Goal: Transaction & Acquisition: Obtain resource

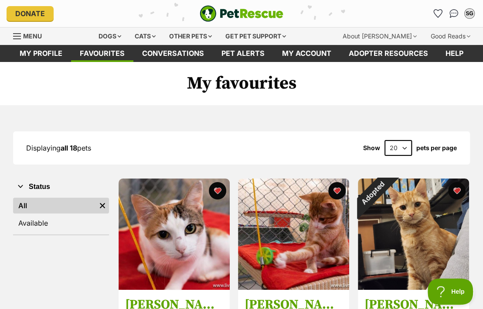
click at [20, 34] on div "Menu" at bounding box center [17, 36] width 9 height 7
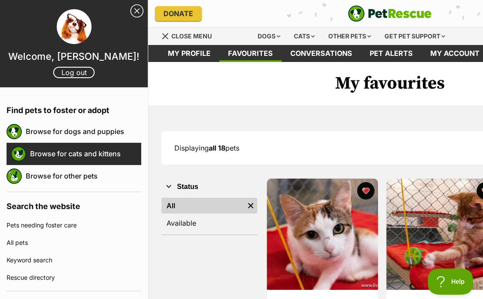
click at [49, 158] on link "Browse for cats and kittens" at bounding box center [85, 153] width 111 height 18
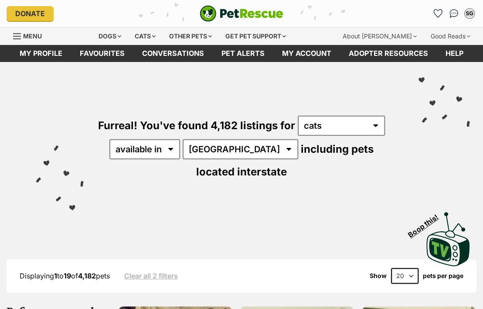
select select "VIC"
click option "VIC" at bounding box center [0, 0] width 0 height 0
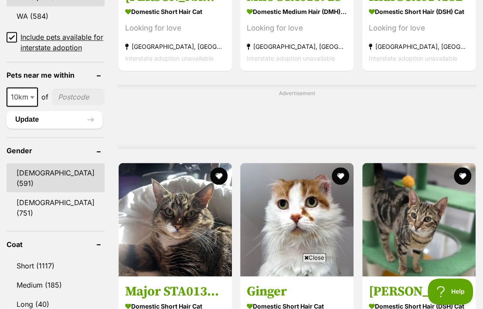
click at [27, 182] on link "[DEMOGRAPHIC_DATA] (591)" at bounding box center [56, 177] width 98 height 29
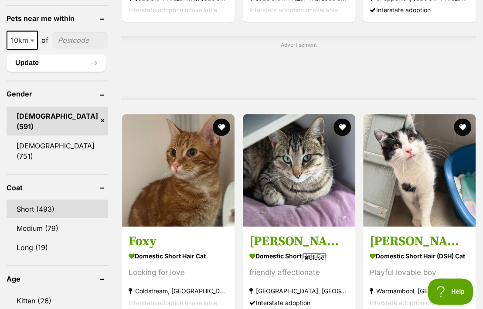
click at [39, 205] on link "Short (493)" at bounding box center [58, 208] width 102 height 18
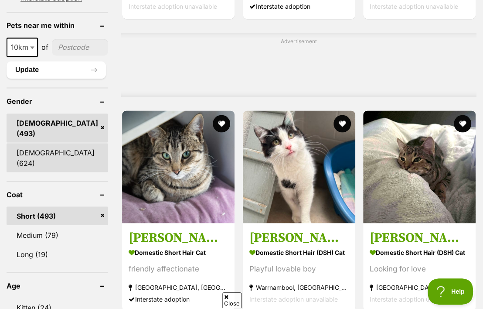
scroll to position [740, 0]
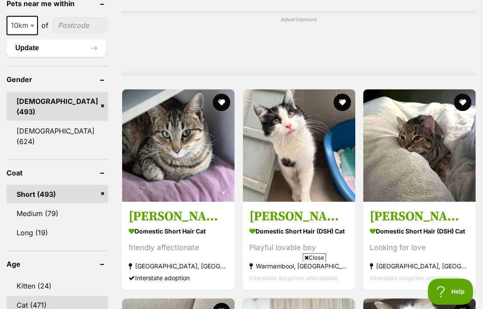
click at [22, 295] on link "Cat (471)" at bounding box center [58, 304] width 102 height 18
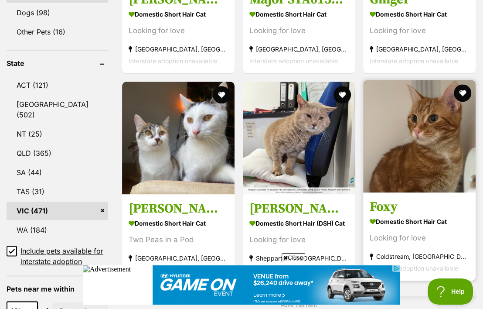
click at [430, 106] on img at bounding box center [419, 136] width 113 height 113
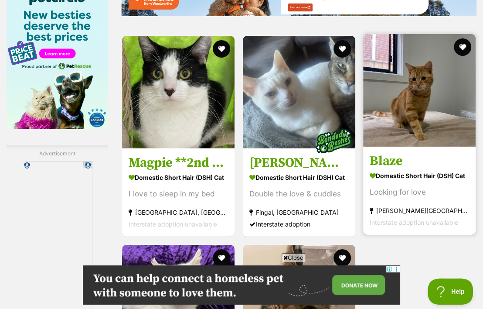
click at [427, 134] on img at bounding box center [419, 90] width 113 height 113
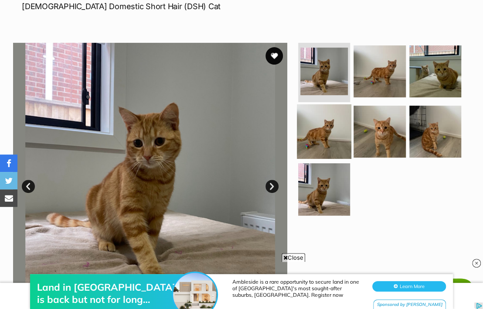
click at [328, 148] on img at bounding box center [324, 131] width 55 height 55
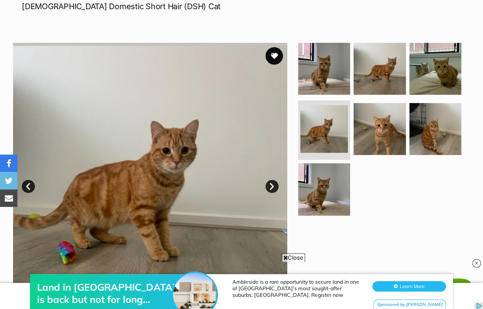
click at [270, 193] on link "Next" at bounding box center [272, 186] width 13 height 13
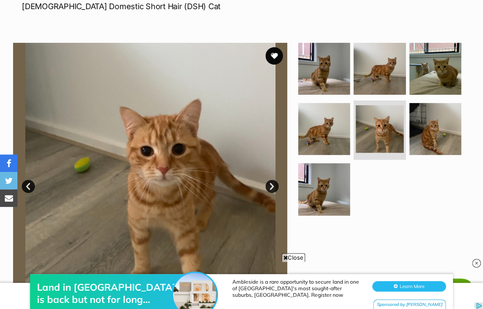
click at [270, 193] on link "Next" at bounding box center [272, 186] width 13 height 13
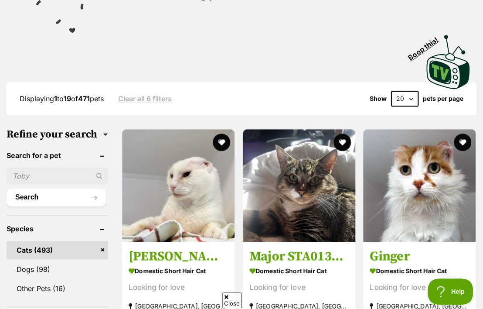
scroll to position [180, 0]
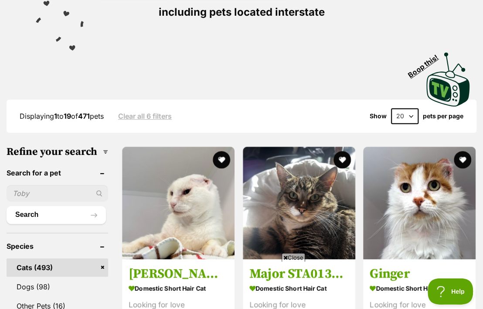
click at [391, 109] on select "20 40 60" at bounding box center [404, 117] width 27 height 16
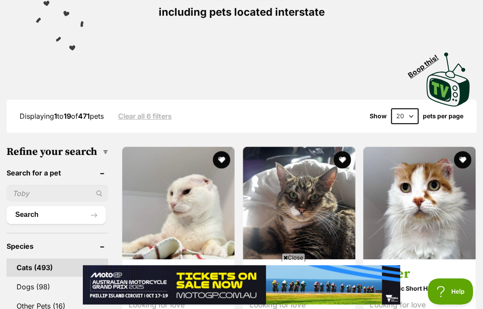
scroll to position [0, 0]
select select "60"
click option "60" at bounding box center [0, 0] width 0 height 0
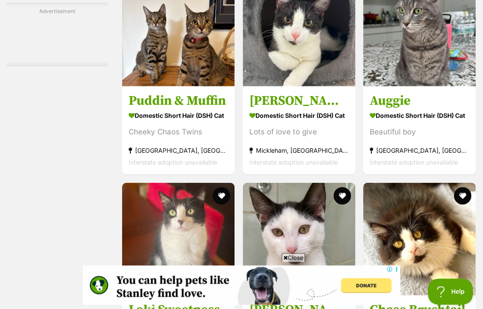
scroll to position [2555, 0]
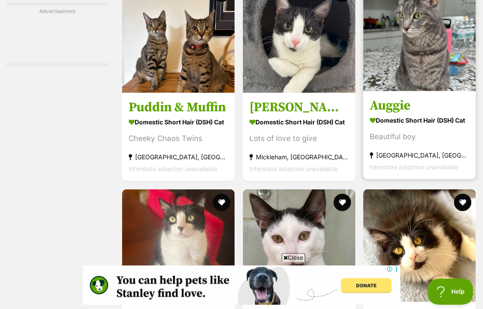
click at [415, 70] on img at bounding box center [419, 35] width 113 height 113
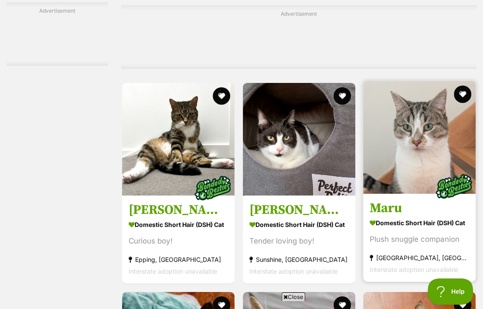
click at [424, 166] on img at bounding box center [419, 137] width 113 height 113
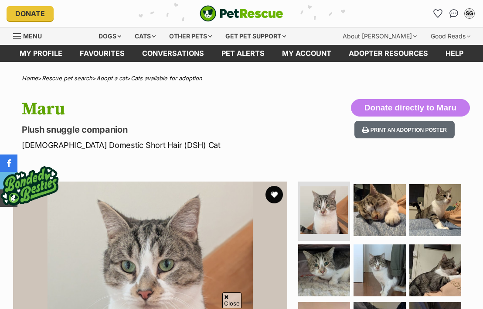
scroll to position [46, 0]
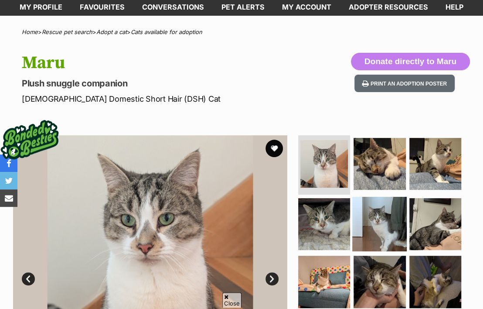
click at [379, 219] on img at bounding box center [379, 224] width 55 height 55
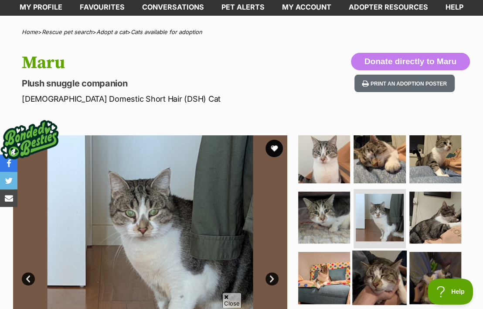
scroll to position [5, 0]
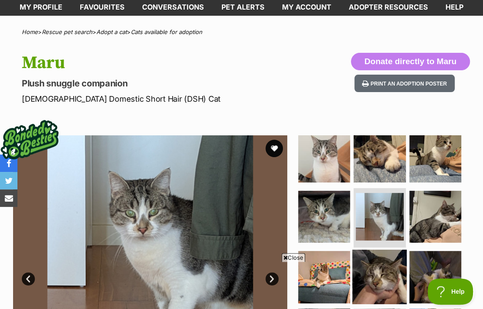
click at [371, 255] on img at bounding box center [379, 276] width 55 height 55
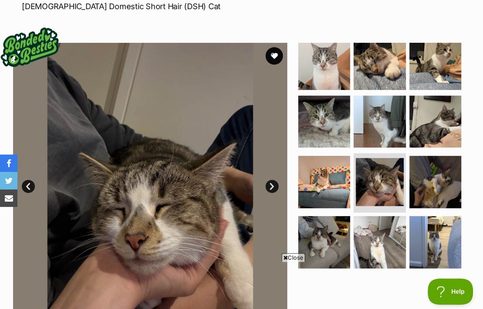
scroll to position [185, 0]
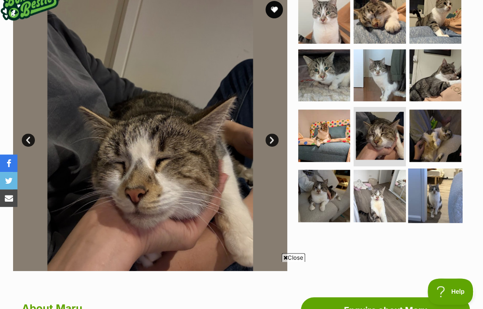
click at [428, 184] on img at bounding box center [435, 195] width 55 height 55
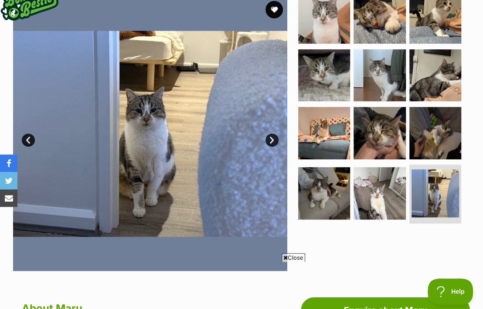
scroll to position [0, 0]
click at [274, 147] on link "Next" at bounding box center [272, 139] width 13 height 13
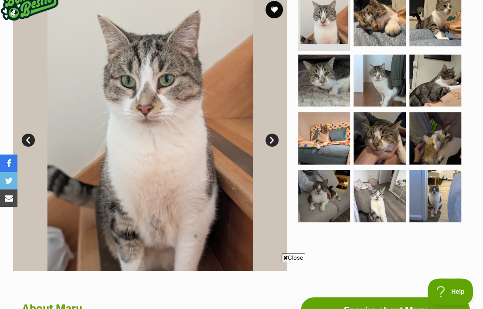
click at [274, 147] on link "Next" at bounding box center [272, 139] width 13 height 13
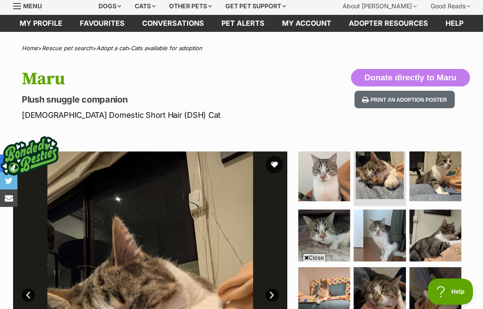
scroll to position [46, 0]
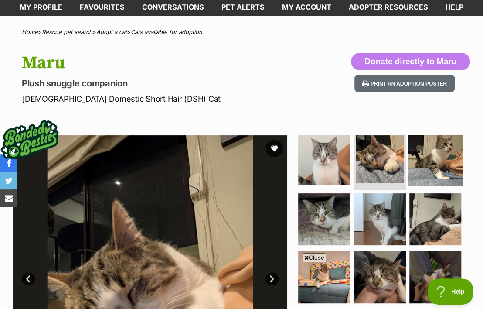
click at [433, 157] on img at bounding box center [435, 159] width 55 height 55
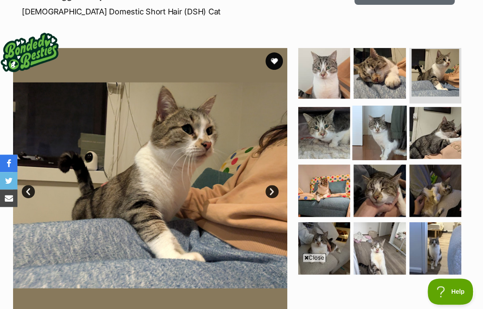
scroll to position [139, 0]
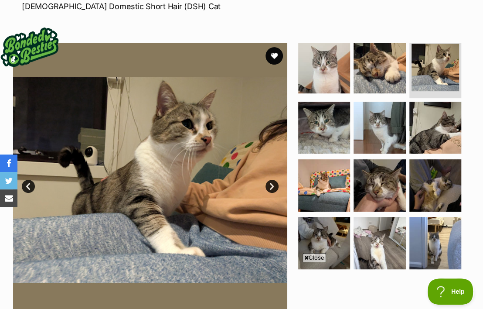
click at [273, 193] on link "Next" at bounding box center [272, 186] width 13 height 13
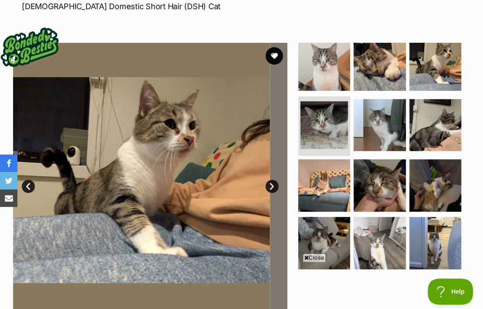
scroll to position [1, 0]
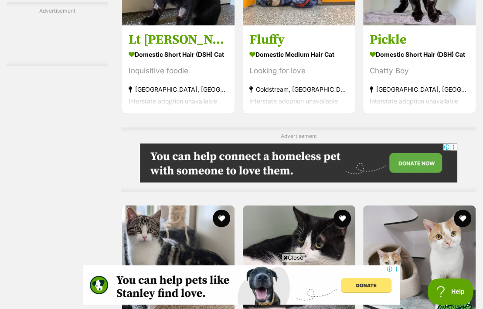
scroll to position [3923, 0]
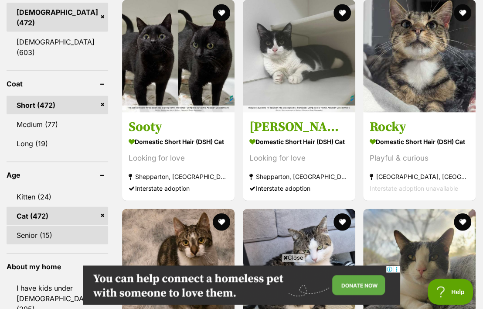
scroll to position [832, 0]
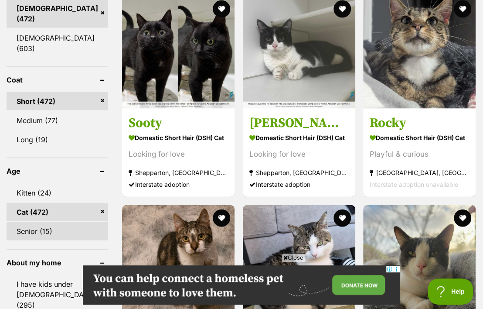
click at [35, 222] on link "Senior (15)" at bounding box center [58, 231] width 102 height 18
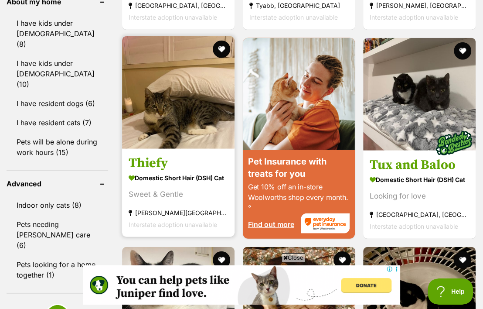
scroll to position [1063, 0]
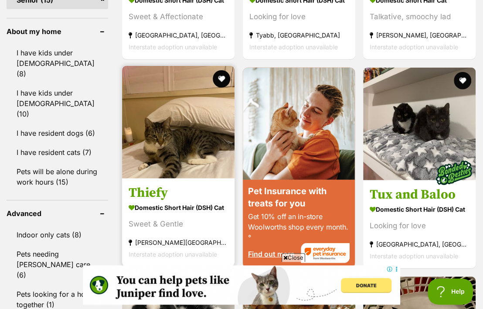
click at [181, 110] on img at bounding box center [178, 122] width 113 height 113
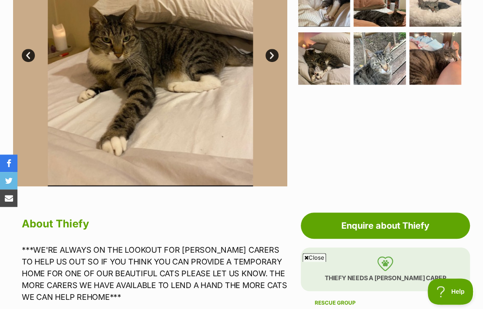
scroll to position [198, 0]
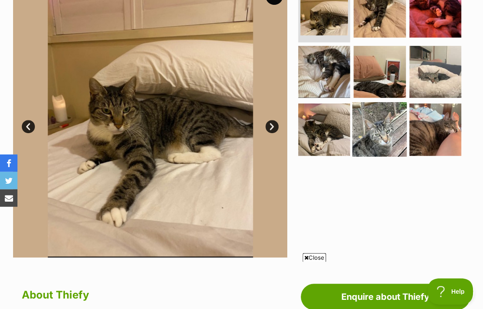
click at [383, 127] on img at bounding box center [379, 129] width 55 height 55
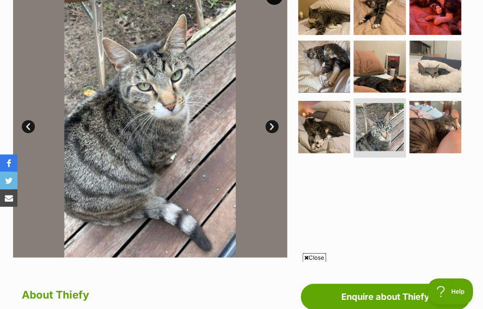
click at [279, 139] on img at bounding box center [150, 120] width 274 height 274
click at [273, 133] on link "Next" at bounding box center [272, 126] width 13 height 13
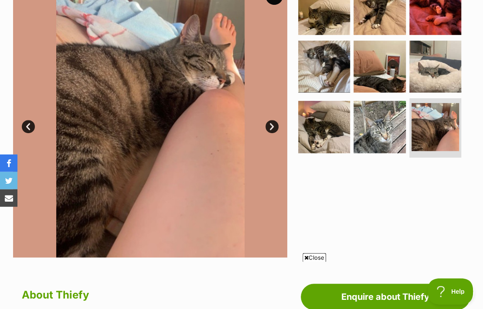
click at [272, 133] on link "Next" at bounding box center [272, 126] width 13 height 13
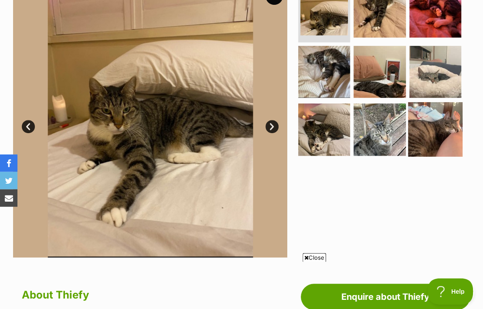
click at [430, 132] on img at bounding box center [435, 129] width 55 height 55
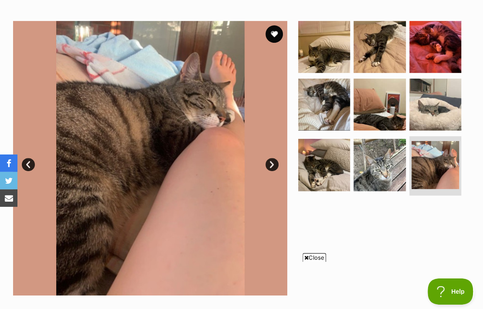
scroll to position [137, 0]
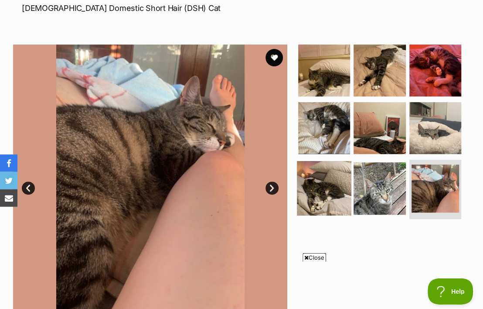
click at [313, 189] on img at bounding box center [324, 188] width 55 height 55
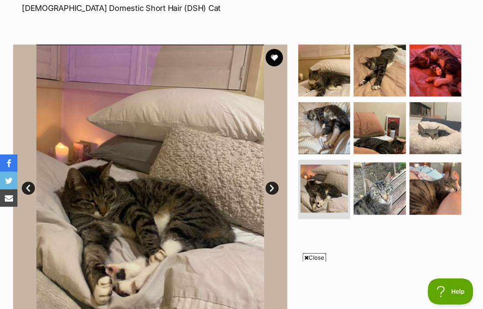
click at [268, 195] on link "Next" at bounding box center [272, 188] width 13 height 13
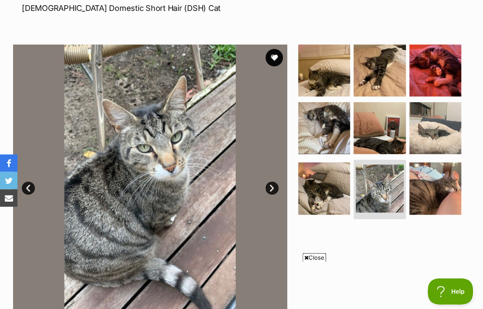
click at [268, 195] on link "Next" at bounding box center [272, 188] width 13 height 13
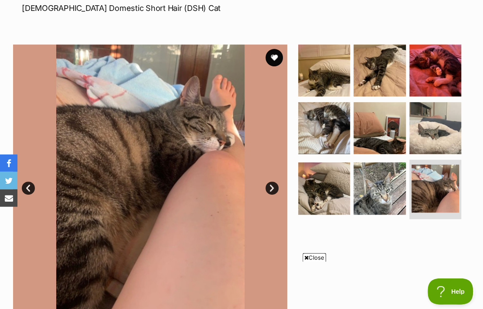
click at [268, 195] on link "Next" at bounding box center [272, 188] width 13 height 13
